Goal: Information Seeking & Learning: Learn about a topic

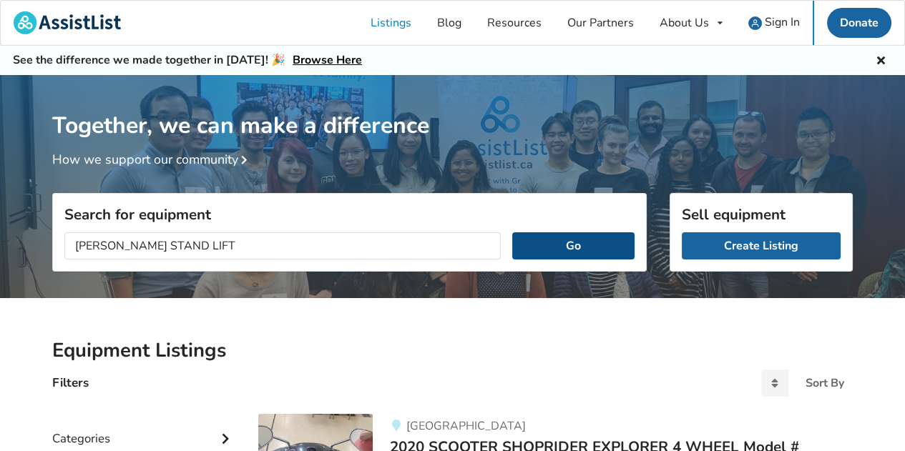
click at [541, 242] on button "Go" at bounding box center [573, 245] width 122 height 27
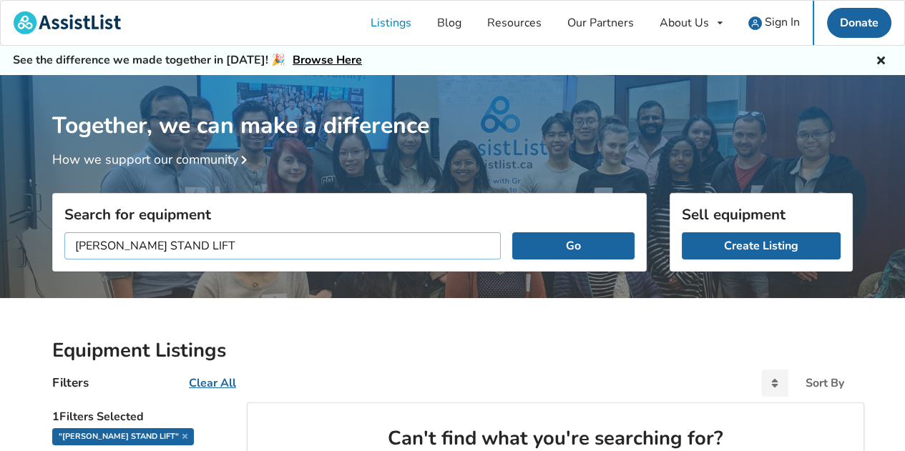
click at [488, 241] on input "[PERSON_NAME] STAND LIFT" at bounding box center [282, 245] width 436 height 27
click at [526, 252] on button "Go" at bounding box center [573, 245] width 122 height 27
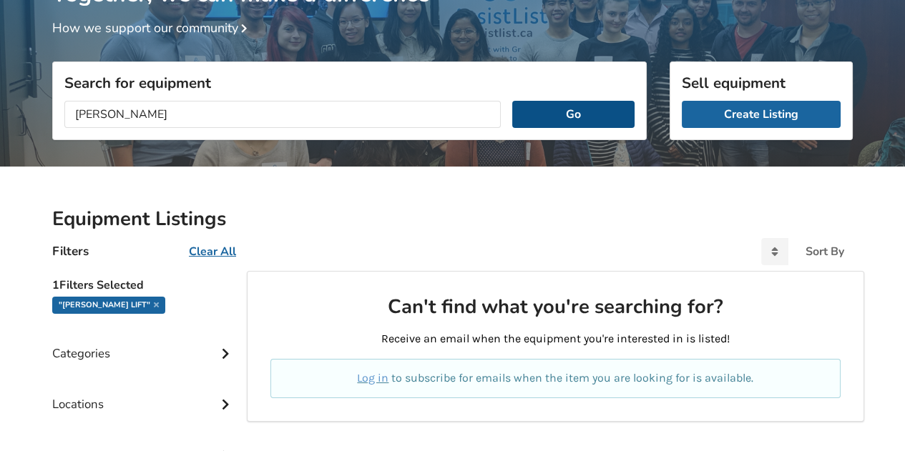
scroll to position [167, 0]
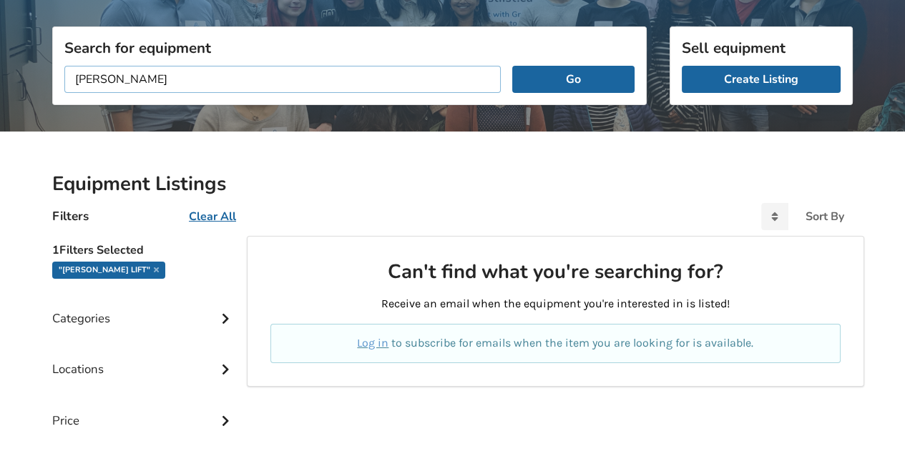
click at [189, 69] on input "[PERSON_NAME]" at bounding box center [282, 79] width 436 height 27
type input "[PERSON_NAME]"
click at [589, 72] on button "Go" at bounding box center [573, 79] width 122 height 27
drag, startPoint x: 158, startPoint y: 79, endPoint x: 34, endPoint y: 72, distance: 124.7
click at [34, 72] on div "Together, we can make a difference How we support our community Search for equi…" at bounding box center [452, 270] width 905 height 725
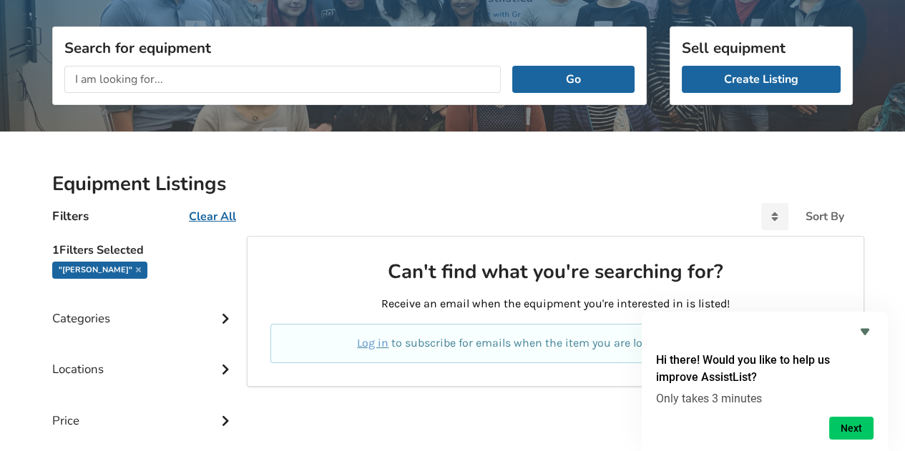
click at [169, 318] on div "Categories" at bounding box center [143, 308] width 183 height 51
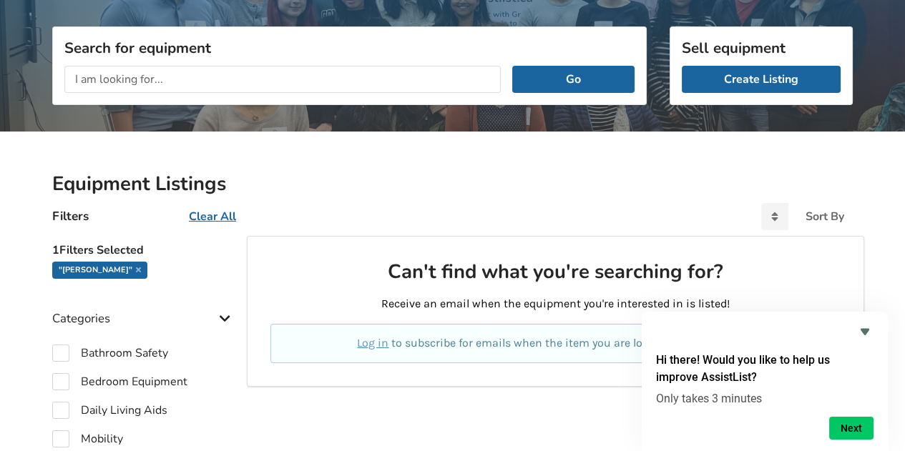
scroll to position [333, 0]
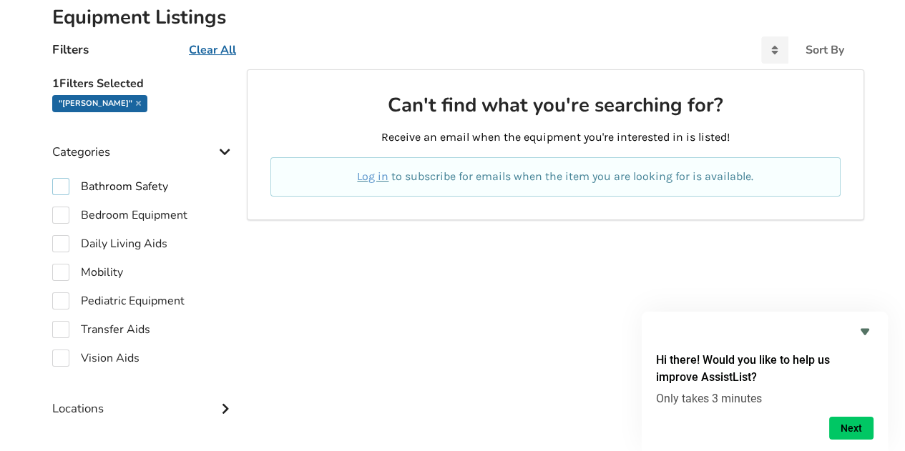
click at [64, 182] on label "Bathroom Safety" at bounding box center [110, 186] width 116 height 17
checkbox input "true"
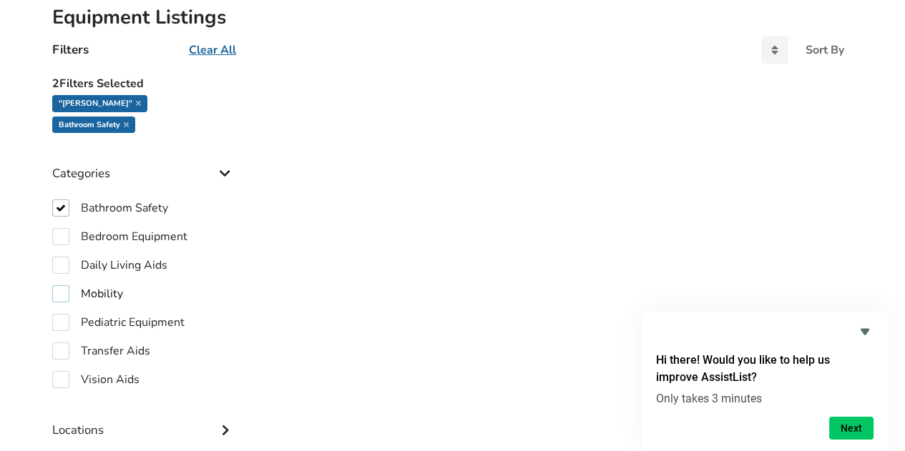
click at [66, 285] on label "Mobility" at bounding box center [87, 293] width 71 height 17
checkbox input "true"
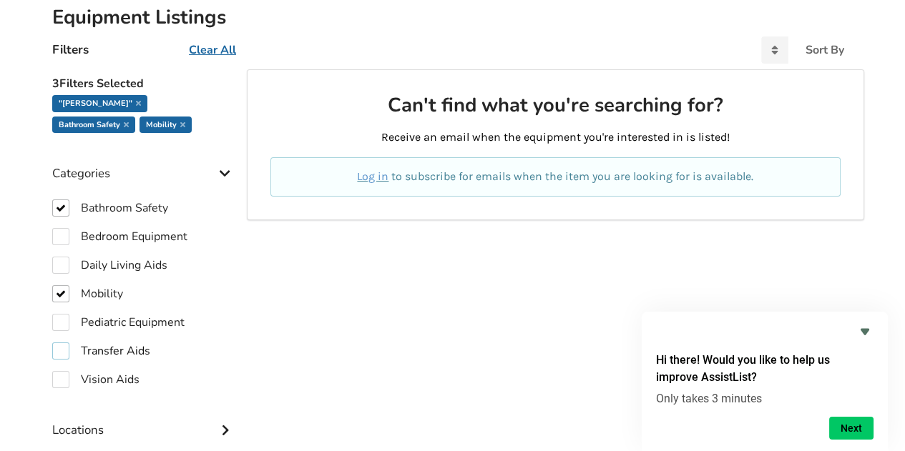
click at [62, 349] on label "Transfer Aids" at bounding box center [101, 351] width 98 height 17
checkbox input "true"
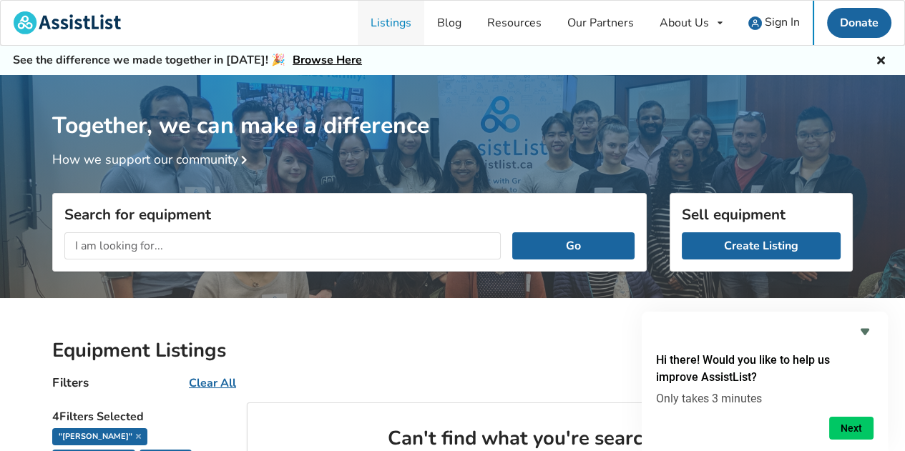
click at [403, 16] on link "Listings" at bounding box center [391, 23] width 67 height 44
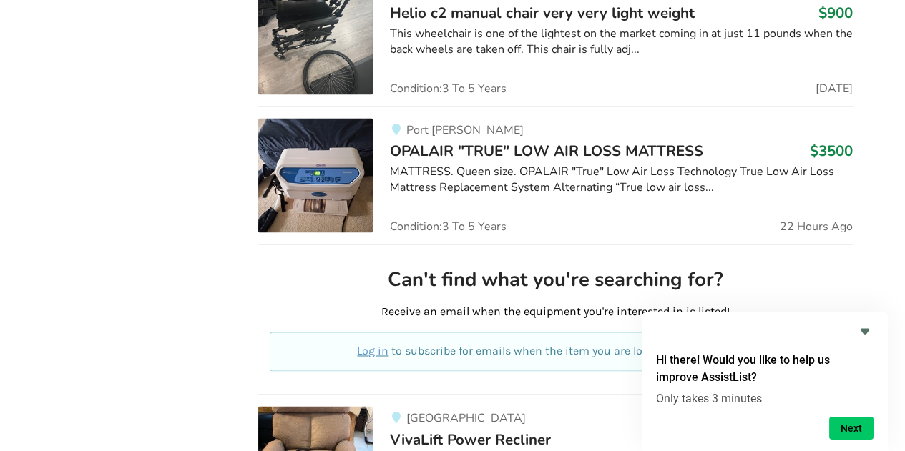
scroll to position [3962, 0]
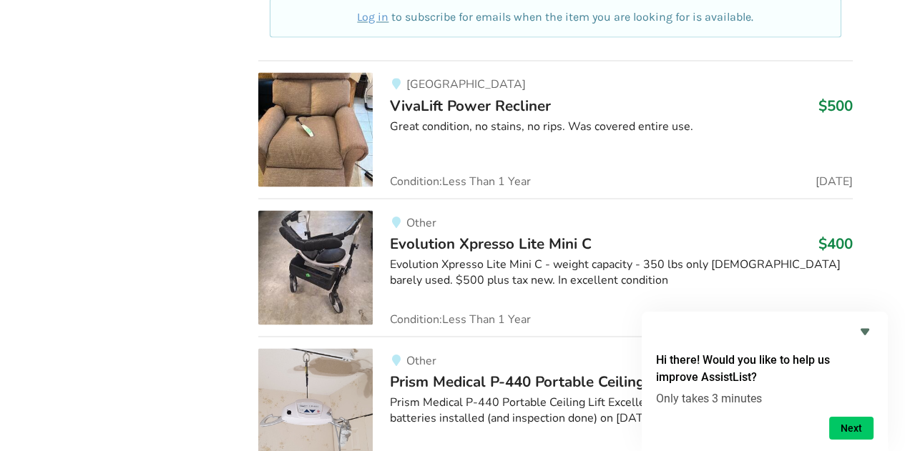
click at [347, 243] on img at bounding box center [315, 267] width 114 height 114
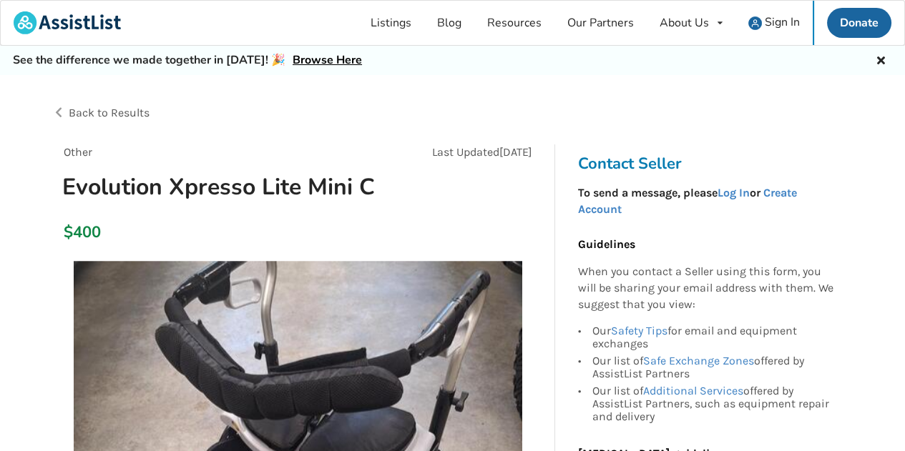
scroll to position [167, 0]
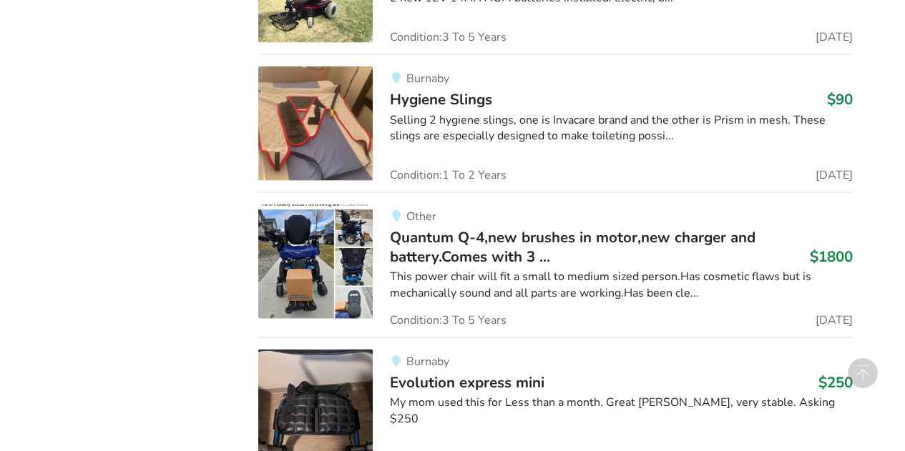
scroll to position [4629, 0]
